Goal: Task Accomplishment & Management: Use online tool/utility

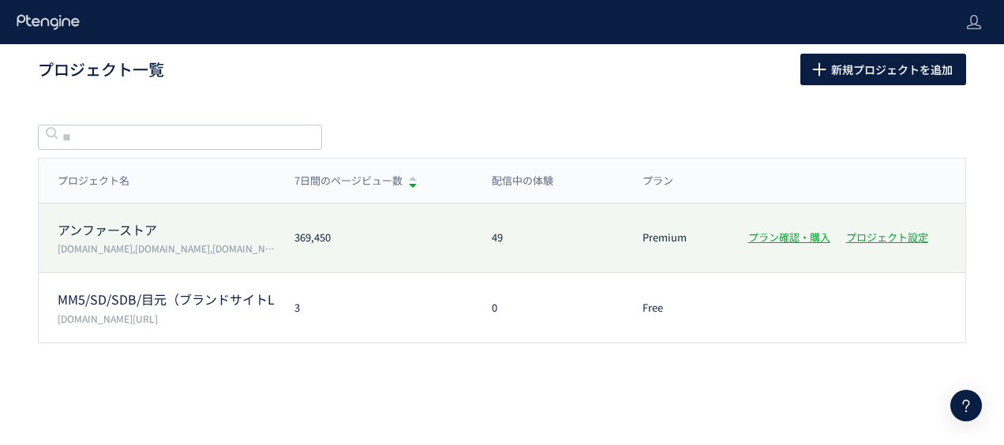
click at [104, 242] on p "[DOMAIN_NAME],[DOMAIN_NAME],[DOMAIN_NAME],[DOMAIN_NAME]" at bounding box center [167, 248] width 218 height 13
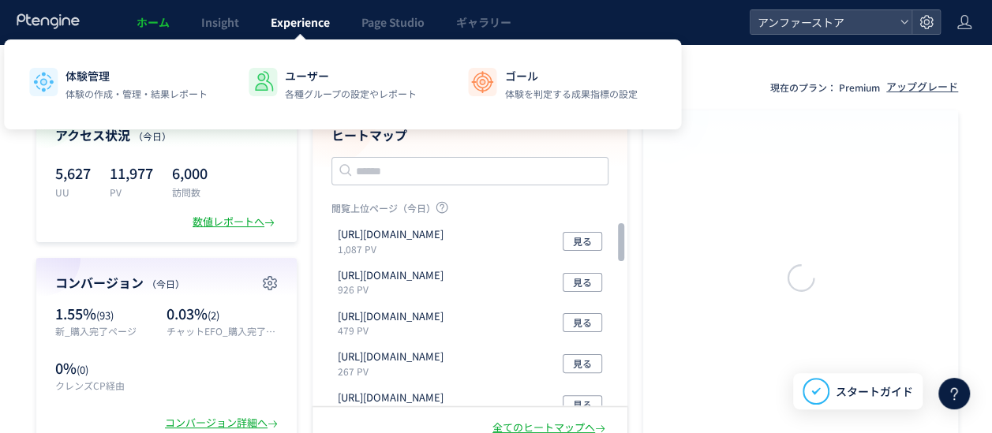
click at [297, 24] on span "Experience" at bounding box center [300, 22] width 59 height 16
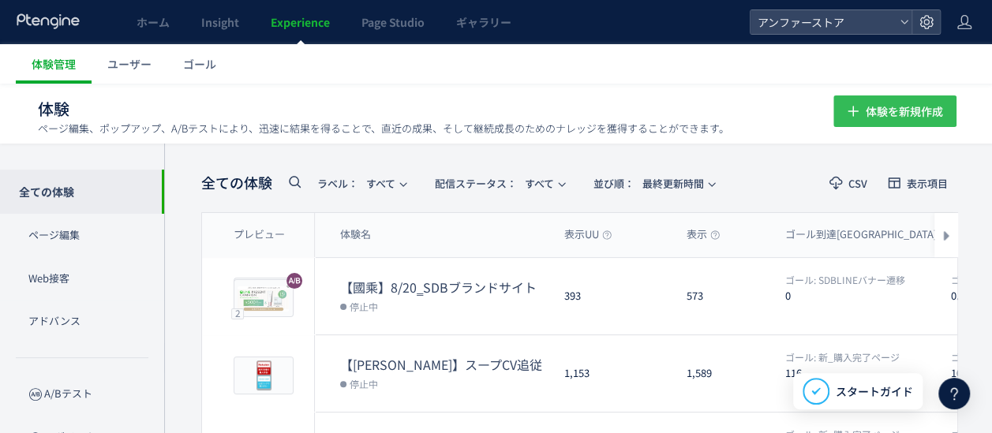
click at [867, 102] on span "体験を新規作成" at bounding box center [904, 112] width 77 height 32
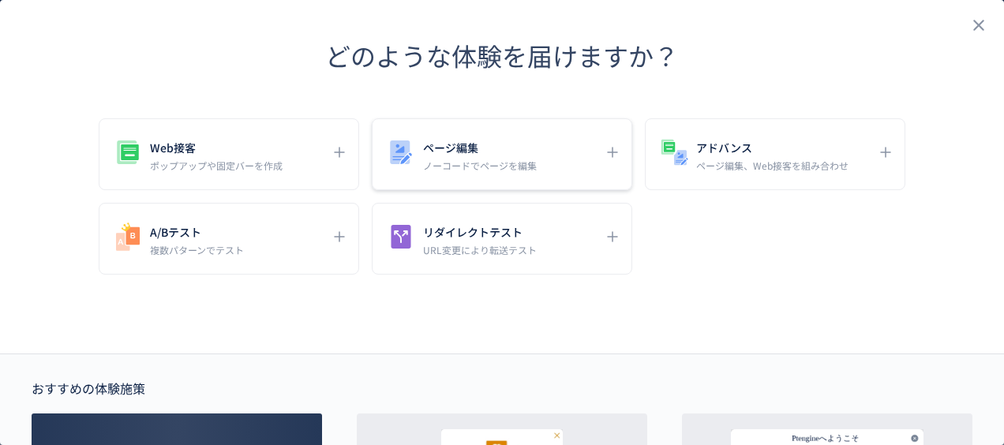
click at [503, 153] on h5 "ページ編集" at bounding box center [480, 148] width 114 height 22
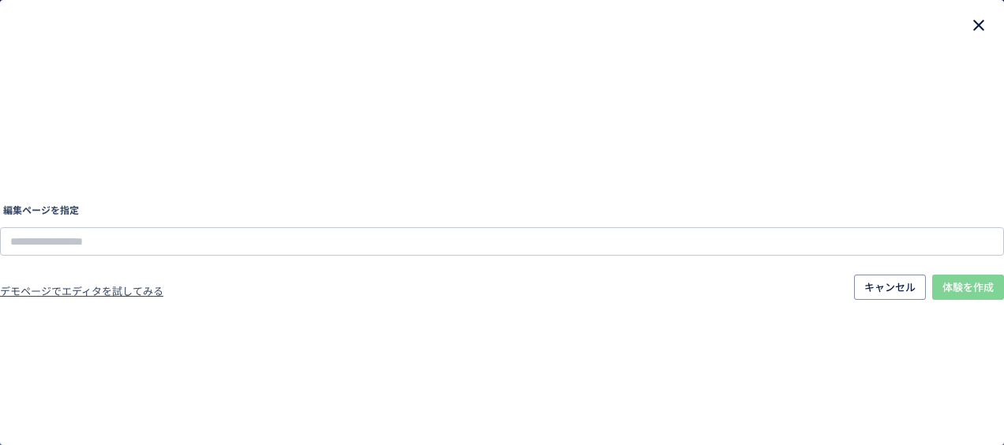
click at [971, 27] on icon "close" at bounding box center [978, 25] width 19 height 19
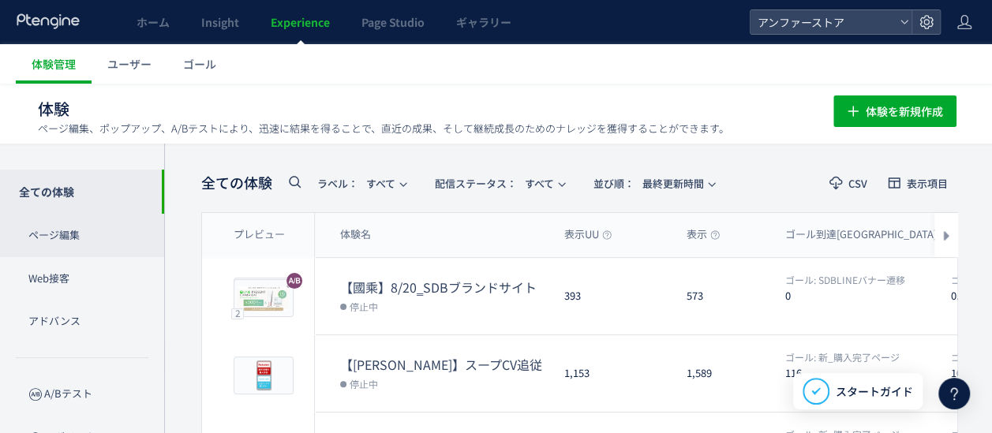
click at [95, 231] on p "ページ編集" at bounding box center [82, 235] width 164 height 43
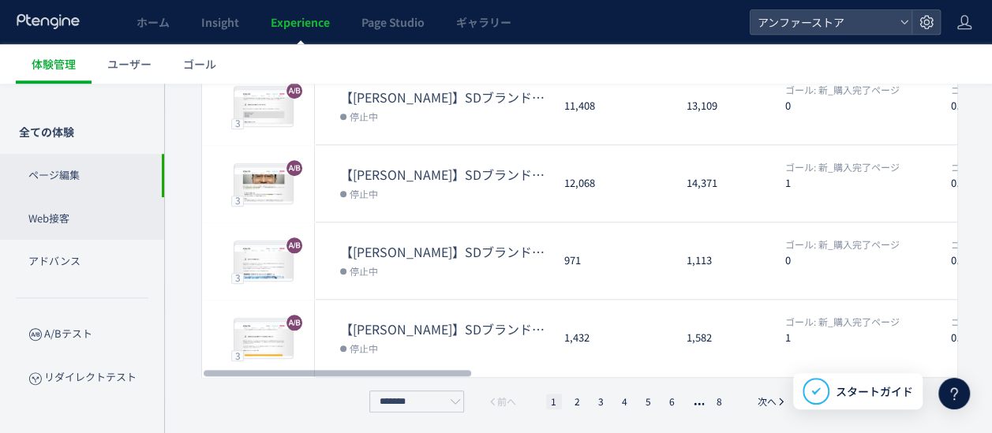
scroll to position [655, 0]
click at [99, 205] on p "Web接客" at bounding box center [82, 218] width 164 height 43
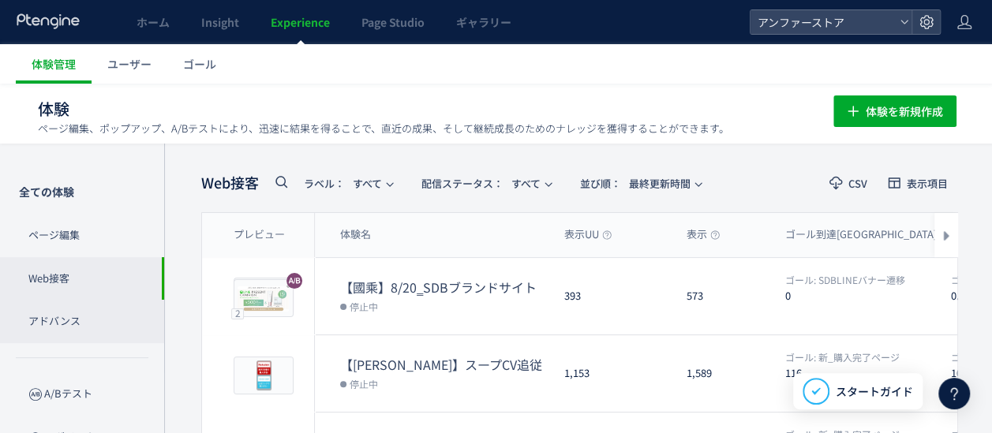
click at [90, 318] on p "アドバンス" at bounding box center [82, 321] width 164 height 43
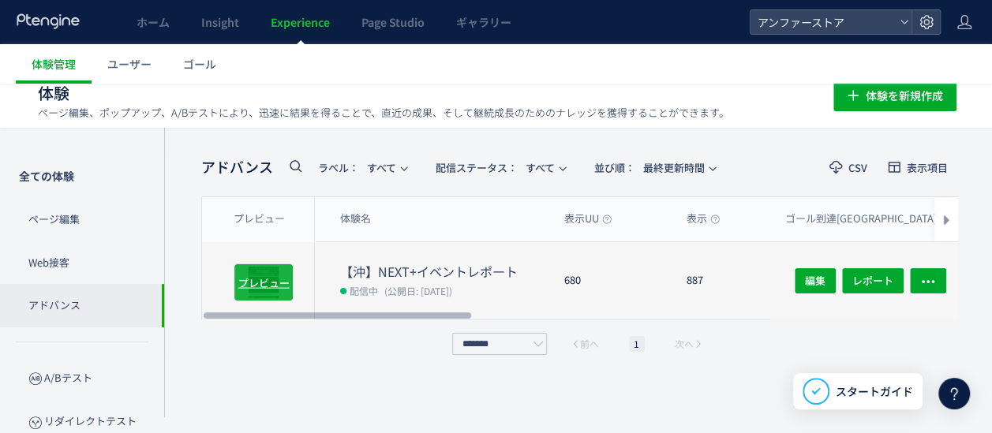
scroll to position [27, 0]
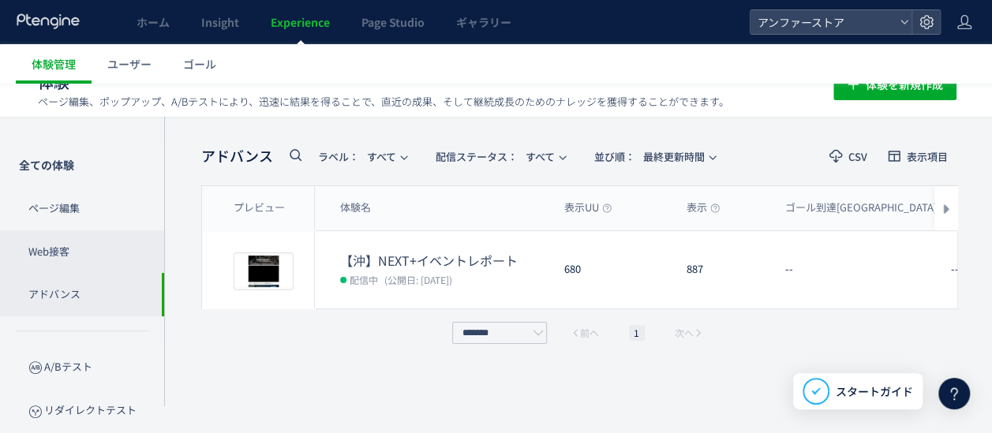
click at [91, 262] on p "Web接客" at bounding box center [82, 252] width 164 height 43
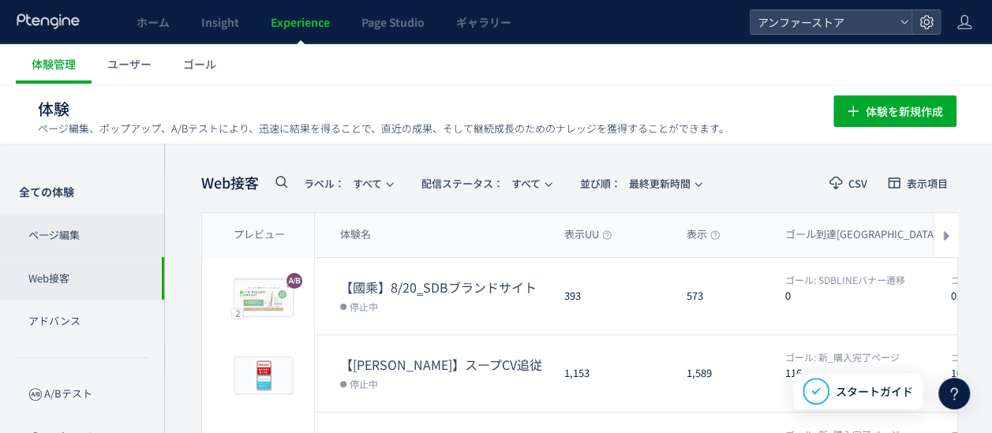
click at [87, 223] on p "ページ編集" at bounding box center [82, 235] width 164 height 43
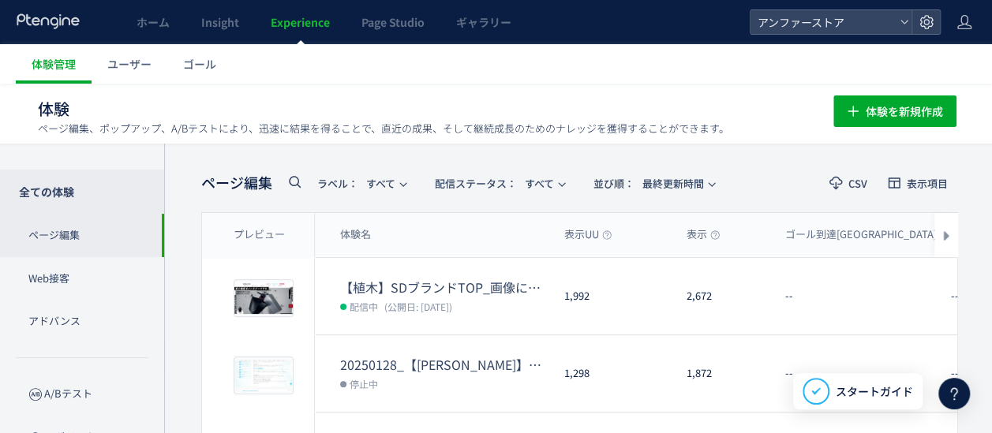
click at [107, 193] on p "全ての体験" at bounding box center [82, 192] width 164 height 44
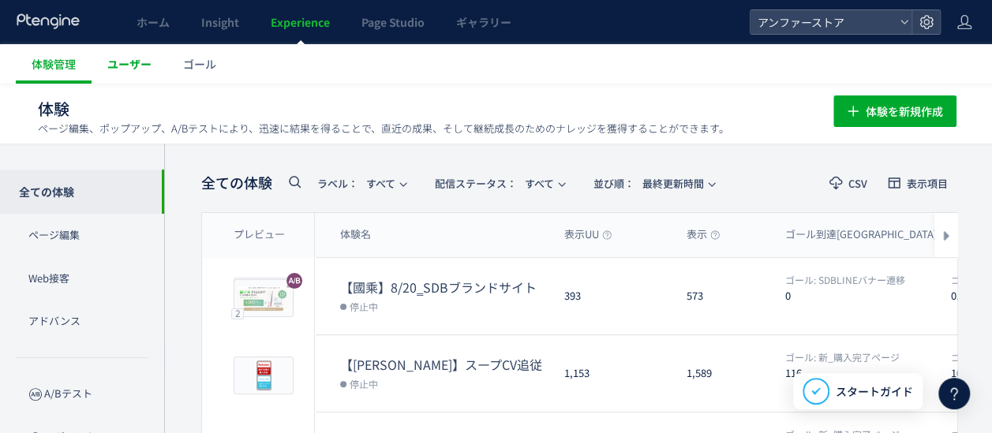
click at [129, 63] on span "ユーザー" at bounding box center [129, 64] width 44 height 16
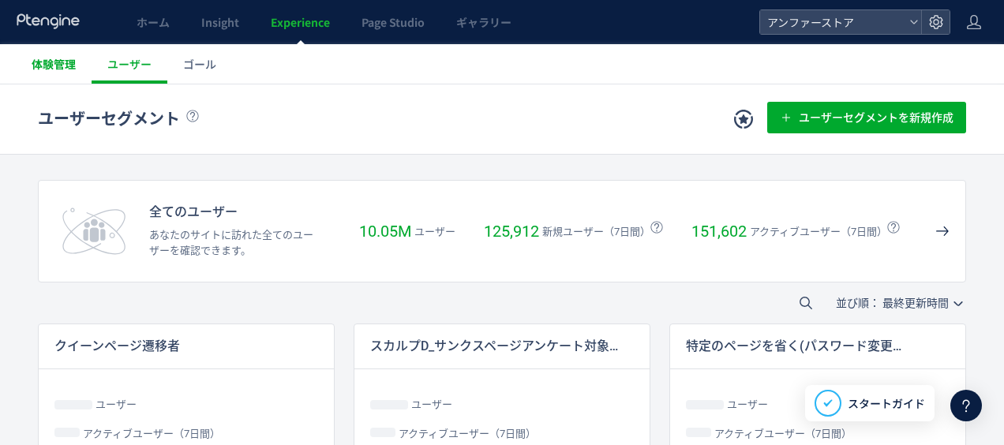
click at [48, 63] on span "体験管理" at bounding box center [54, 64] width 44 height 16
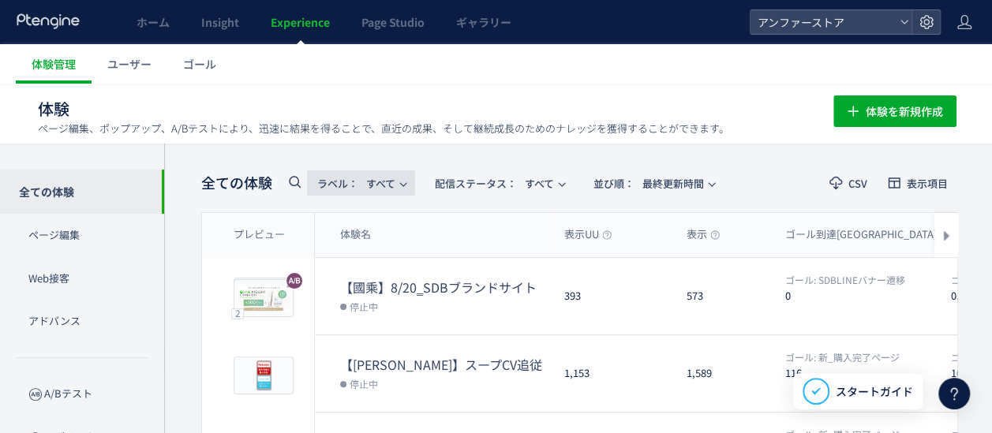
click at [374, 184] on span "ラベル： すべて" at bounding box center [356, 184] width 78 height 26
click at [295, 178] on use at bounding box center [295, 182] width 12 height 12
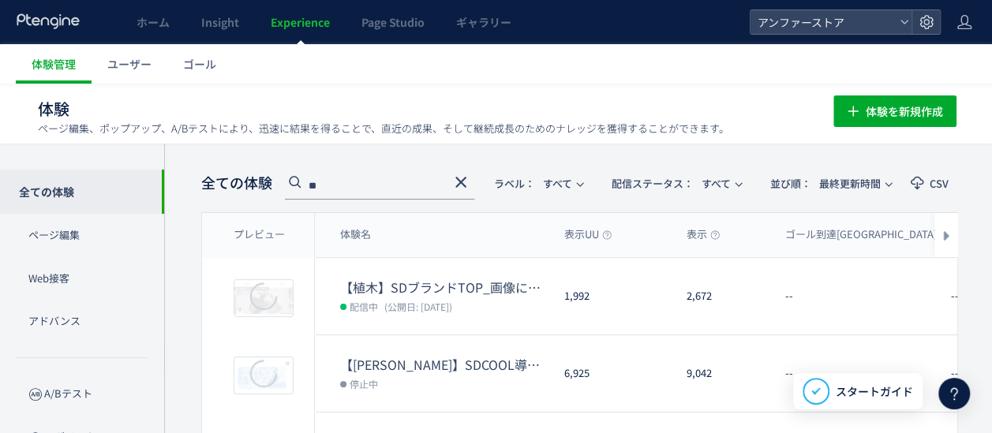
type input "**"
click at [459, 181] on icon at bounding box center [461, 182] width 19 height 19
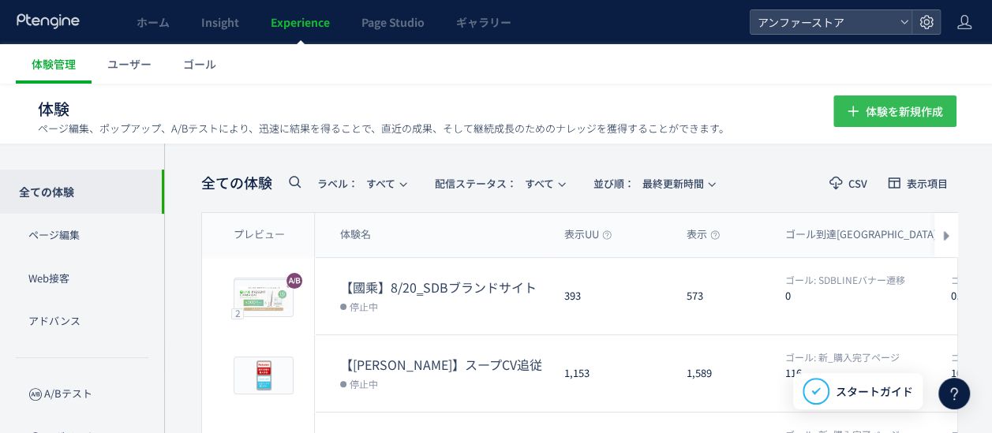
click at [908, 115] on span "体験を新規作成" at bounding box center [904, 112] width 77 height 32
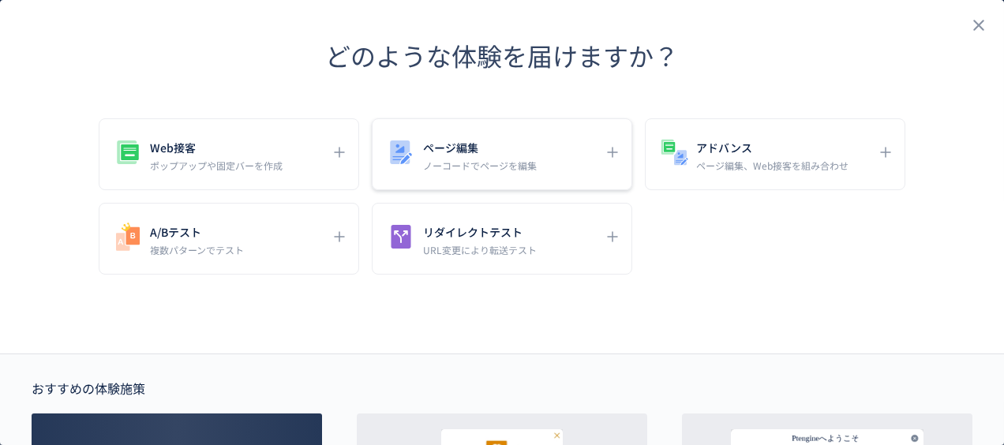
click at [500, 156] on h5 "ページ編集" at bounding box center [480, 148] width 114 height 22
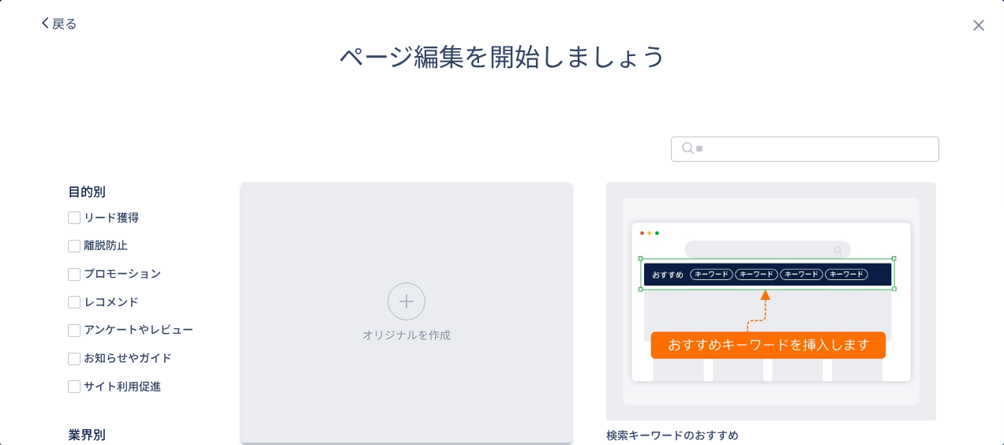
click at [445, 249] on div "オリジナルを作成" at bounding box center [407, 312] width 330 height 261
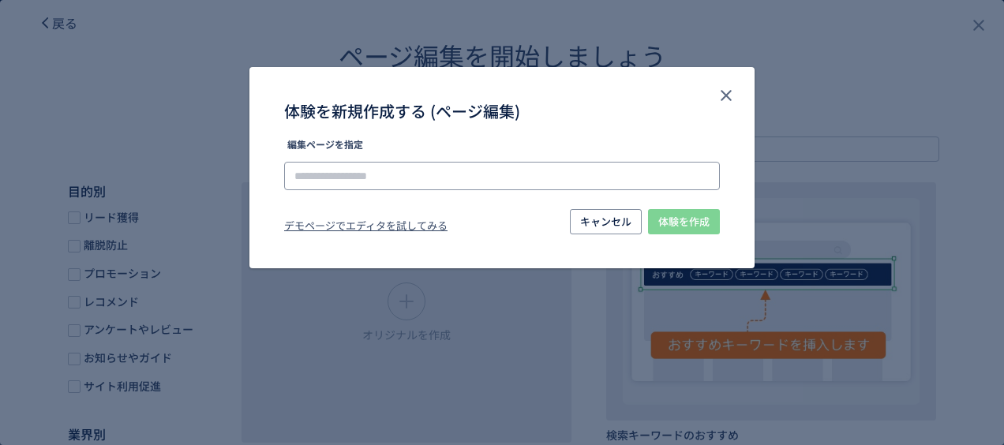
click at [456, 174] on input "体験を新規作成する (ページ編集)" at bounding box center [502, 176] width 436 height 28
paste input "**********"
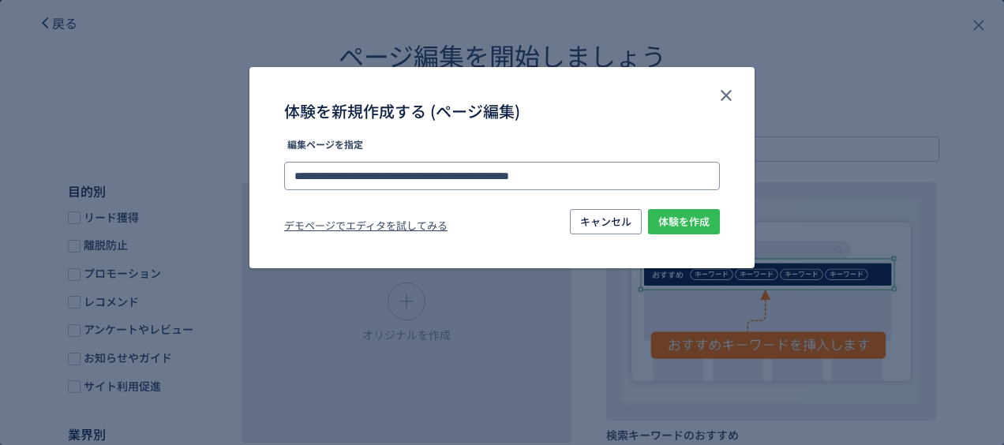
type input "**********"
click at [679, 220] on span "体験を作成" at bounding box center [683, 221] width 51 height 25
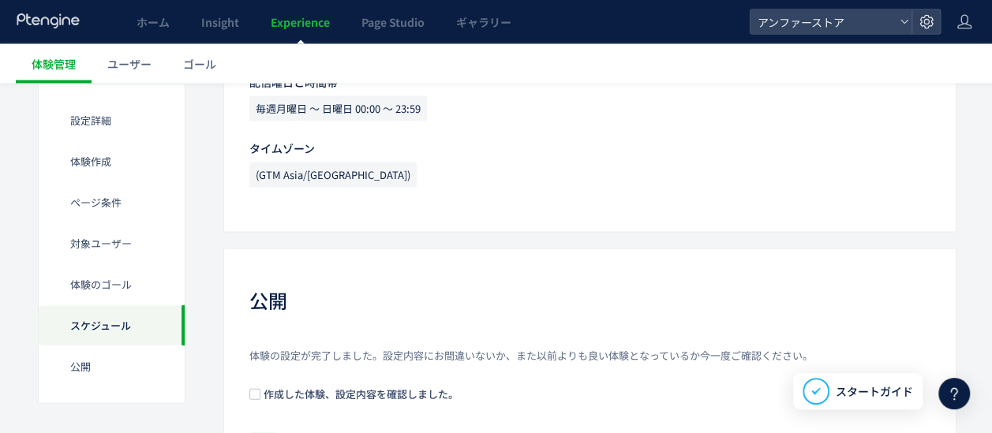
scroll to position [1633, 0]
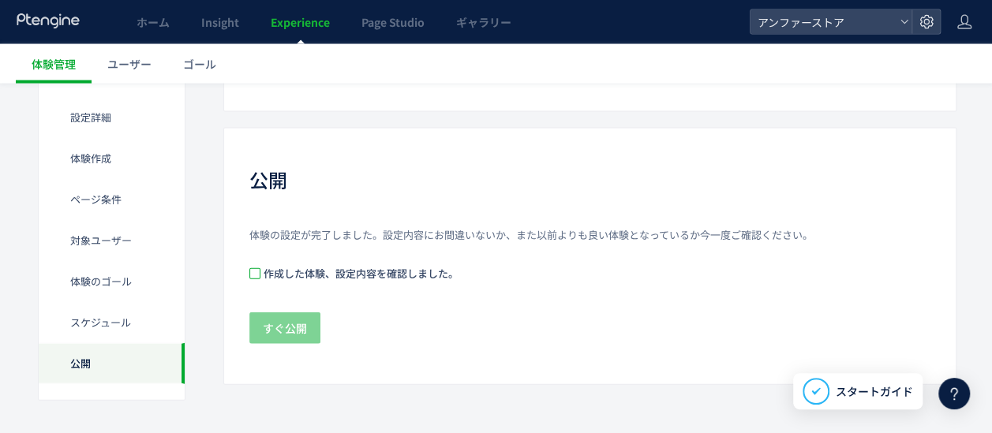
click at [253, 274] on span at bounding box center [254, 273] width 11 height 11
click at [277, 320] on span "すぐ公開" at bounding box center [285, 329] width 44 height 32
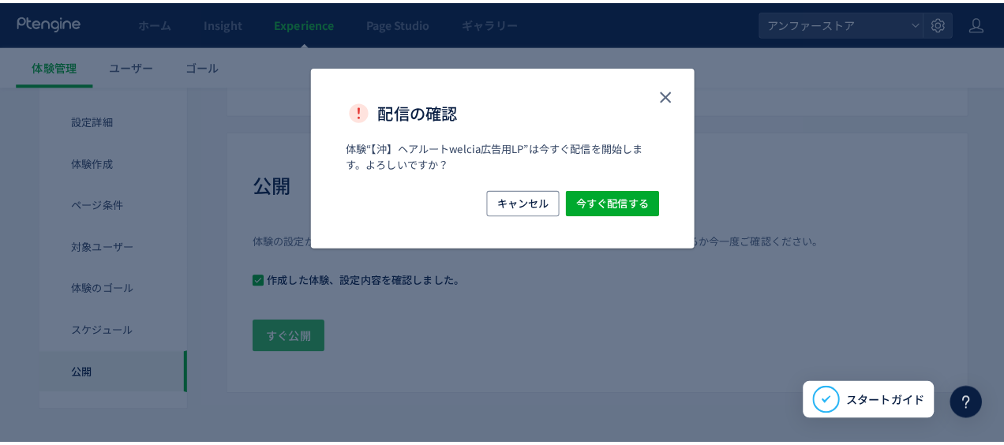
scroll to position [1621, 0]
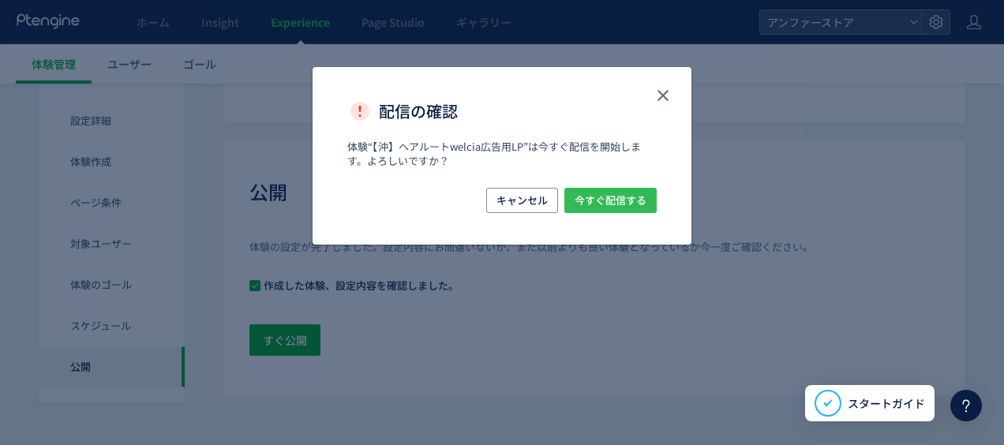
click at [598, 203] on span "今すぐ配信する" at bounding box center [611, 200] width 72 height 25
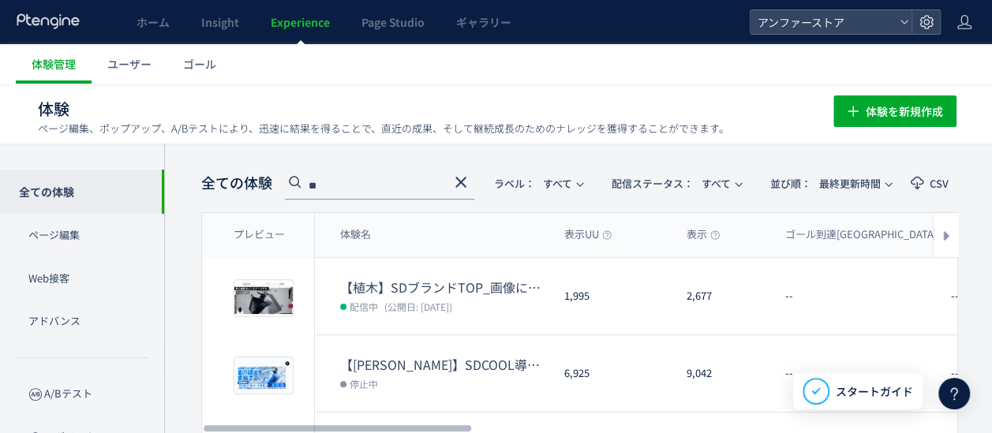
click at [469, 180] on icon at bounding box center [461, 182] width 19 height 19
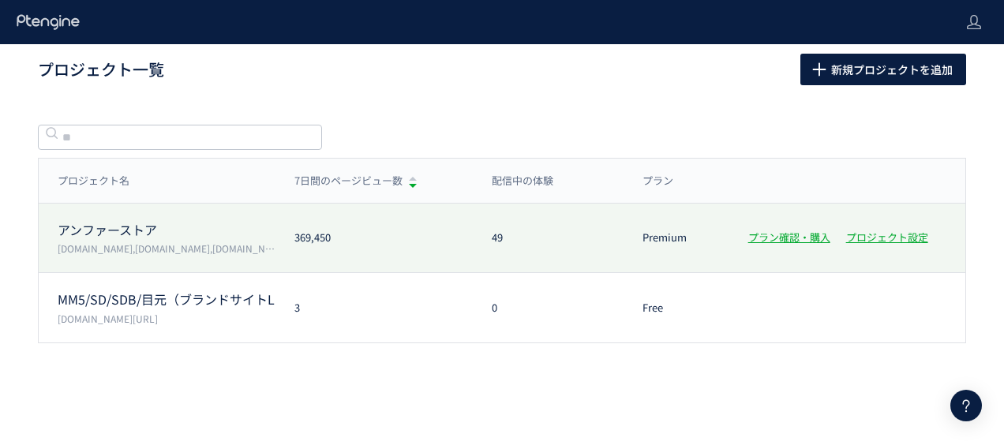
click at [109, 234] on p "アンファーストア" at bounding box center [167, 230] width 218 height 18
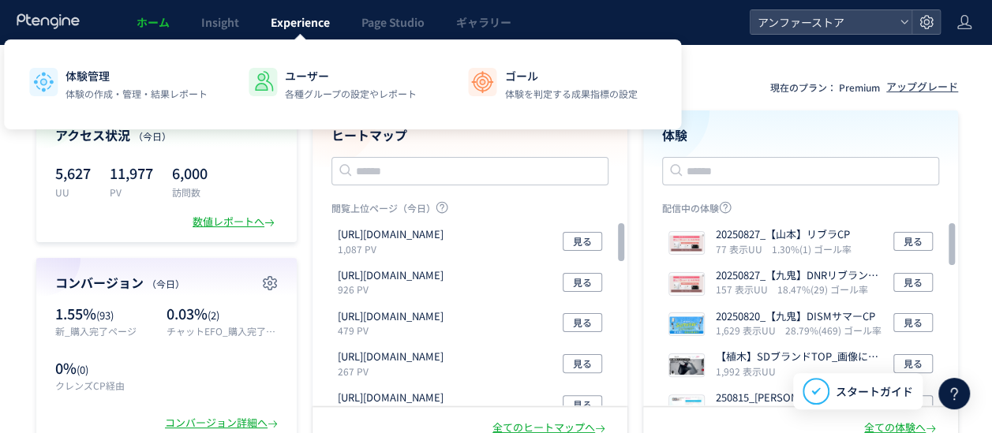
click at [316, 18] on span "Experience" at bounding box center [300, 22] width 59 height 16
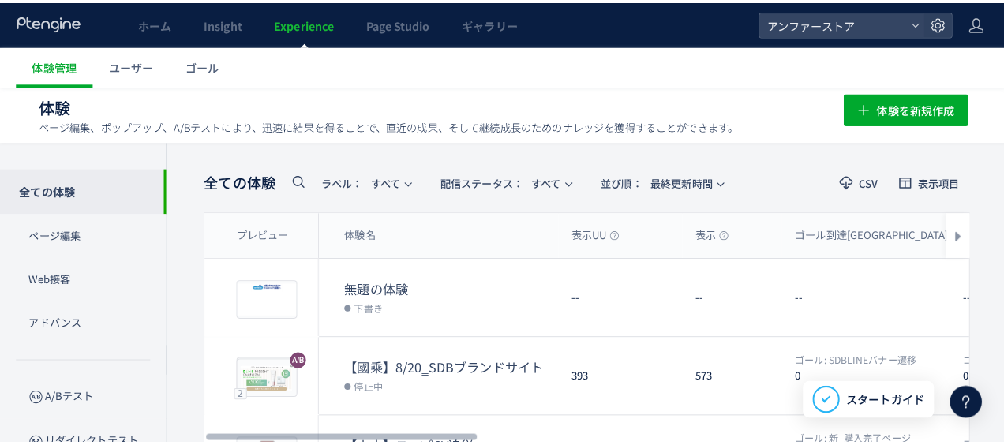
scroll to position [237, 0]
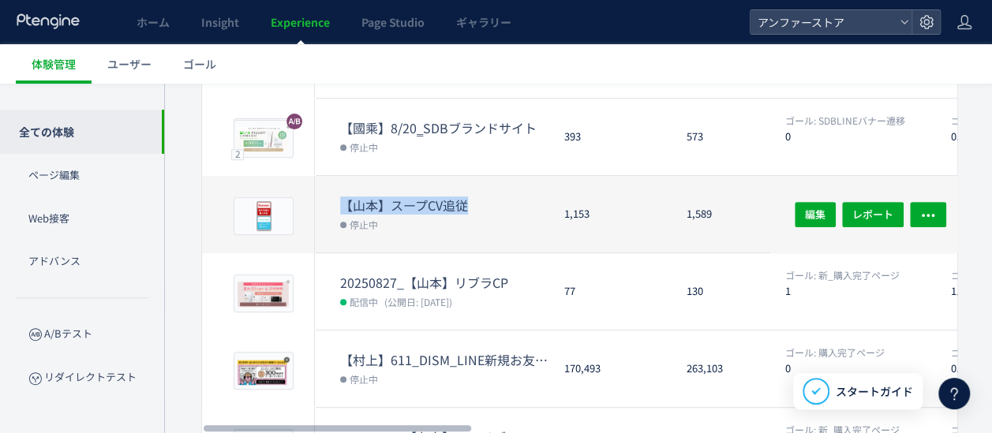
drag, startPoint x: 336, startPoint y: 204, endPoint x: 483, endPoint y: 203, distance: 146.8
click at [483, 203] on div "【山本】スープCV追従 停止中" at bounding box center [433, 214] width 237 height 77
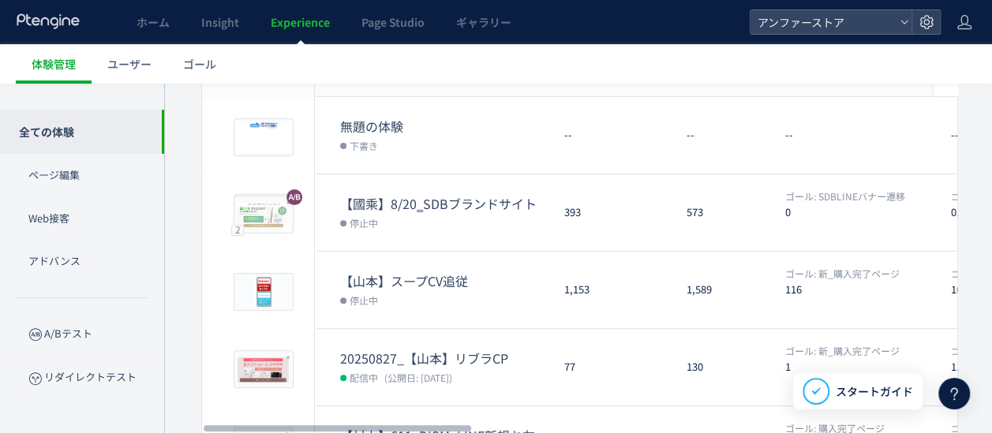
scroll to position [24, 0]
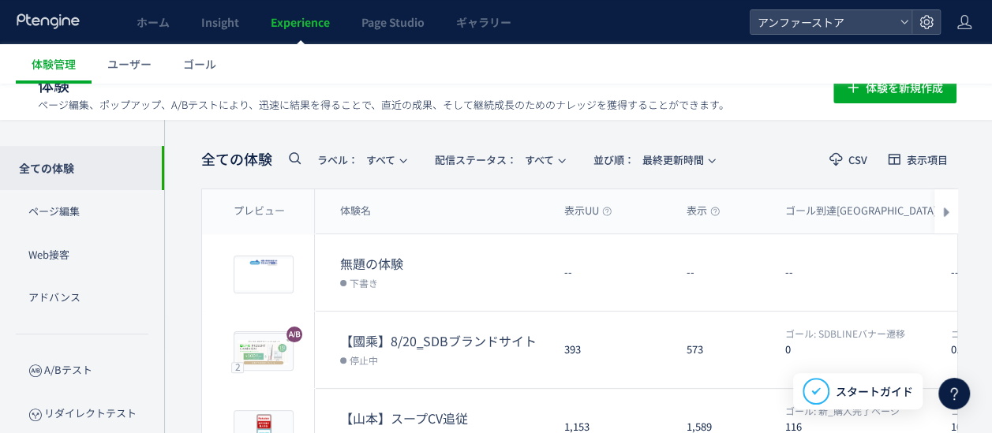
click at [300, 156] on icon at bounding box center [294, 157] width 19 height 19
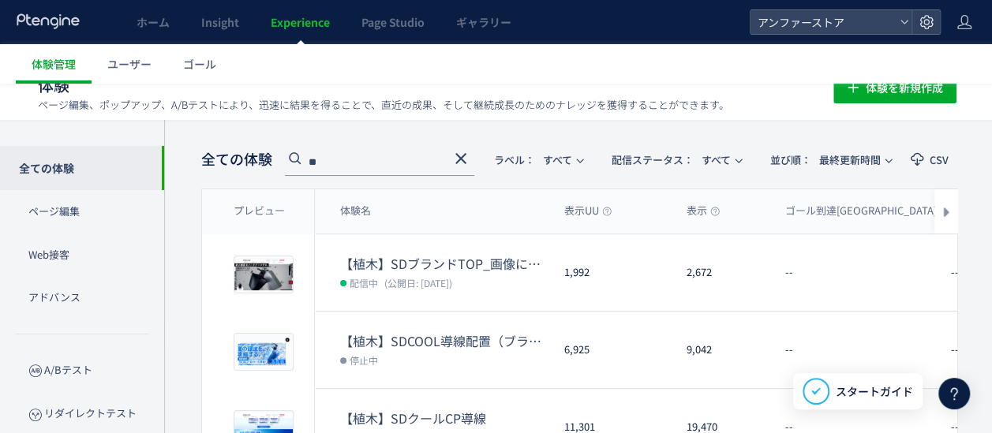
type input "**"
